Goal: Transaction & Acquisition: Purchase product/service

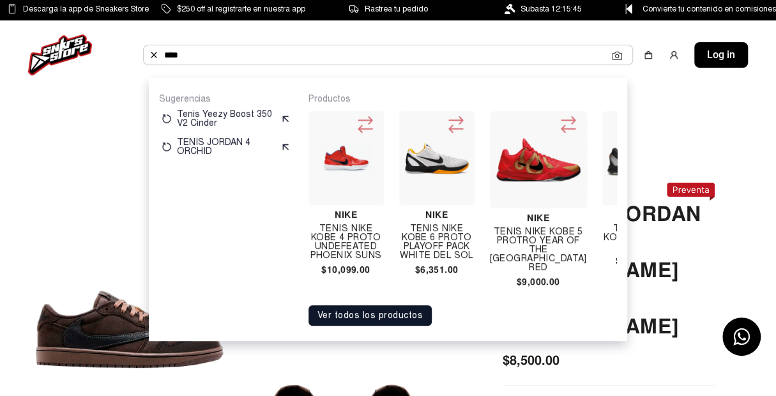
scroll to position [0, 791]
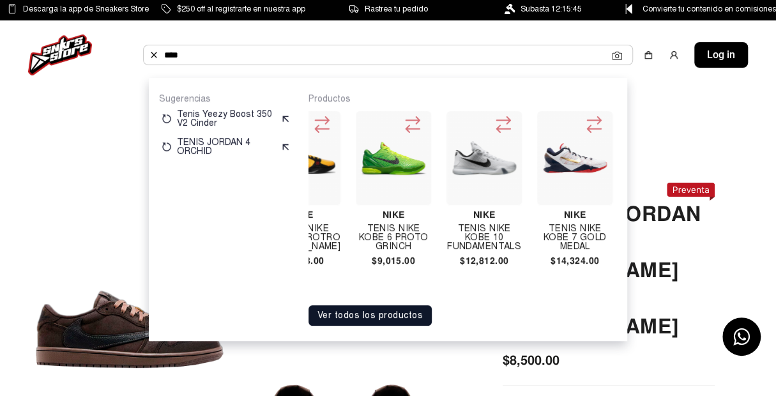
click at [346, 51] on input "****" at bounding box center [388, 54] width 448 height 19
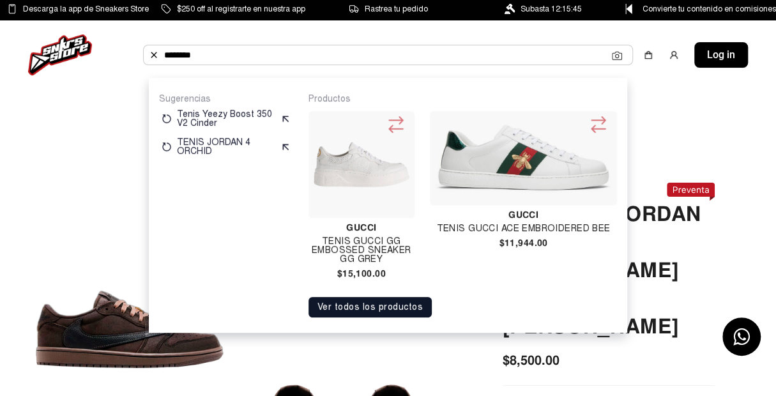
type input "********"
click at [369, 185] on img at bounding box center [361, 164] width 96 height 96
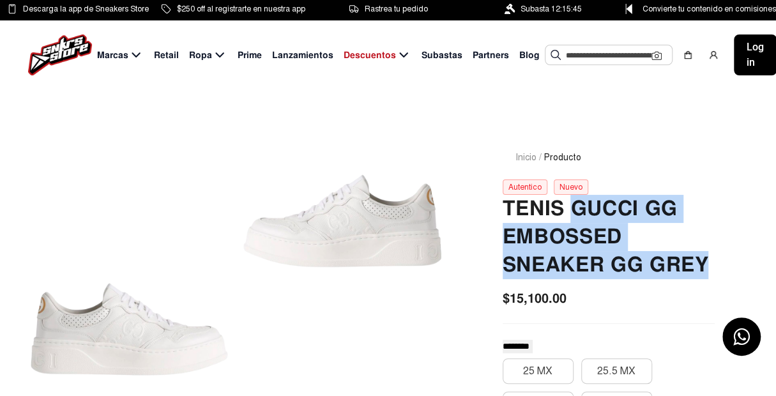
drag, startPoint x: 574, startPoint y: 207, endPoint x: 675, endPoint y: 256, distance: 112.2
click at [712, 267] on h2 "TENIS GUCCI GG EMBOSSED SNEAKER GG GREY" at bounding box center [608, 237] width 212 height 84
copy h2 "GUCCI GG EMBOSSED SNEAKER GG GREY"
click at [555, 227] on h2 "TENIS GUCCI GG EMBOSSED SNEAKER GG GREY" at bounding box center [608, 237] width 212 height 84
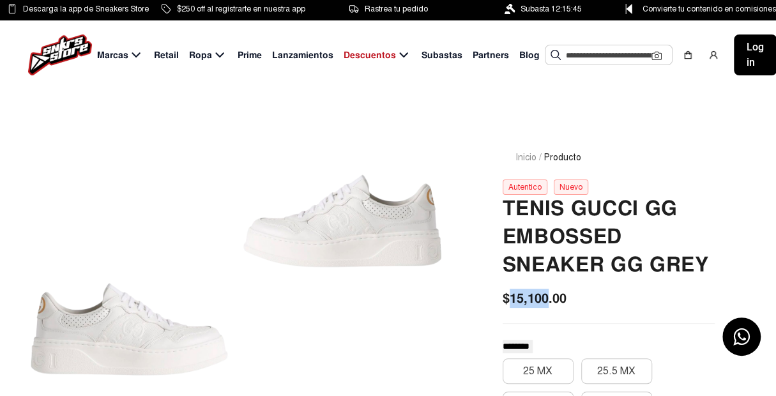
drag, startPoint x: 509, startPoint y: 301, endPoint x: 546, endPoint y: 303, distance: 37.1
click at [546, 303] on span "$15,100.00" at bounding box center [534, 298] width 64 height 19
copy span "15,100"
